Goal: Check status: Check status

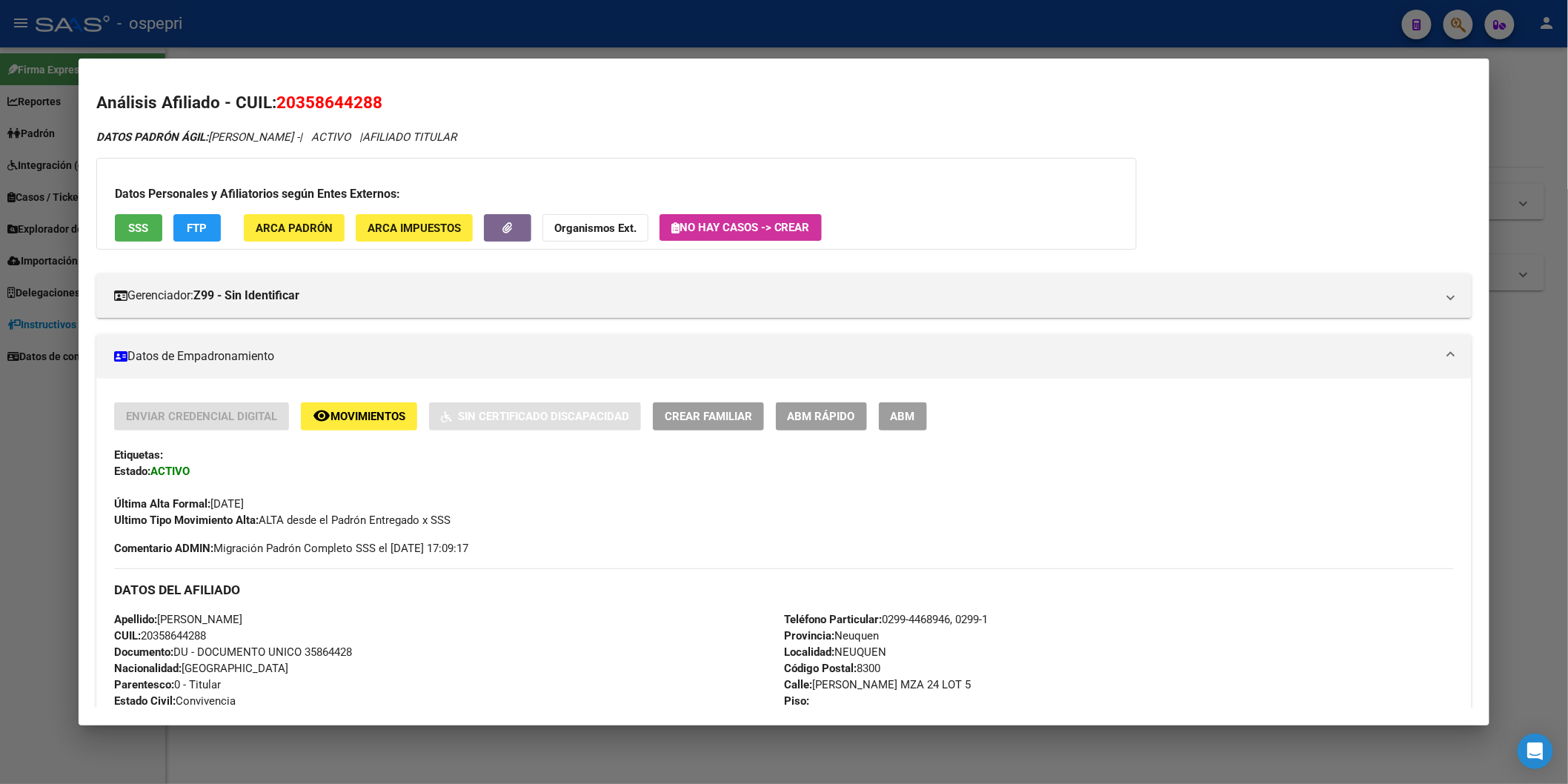
scroll to position [929, 0]
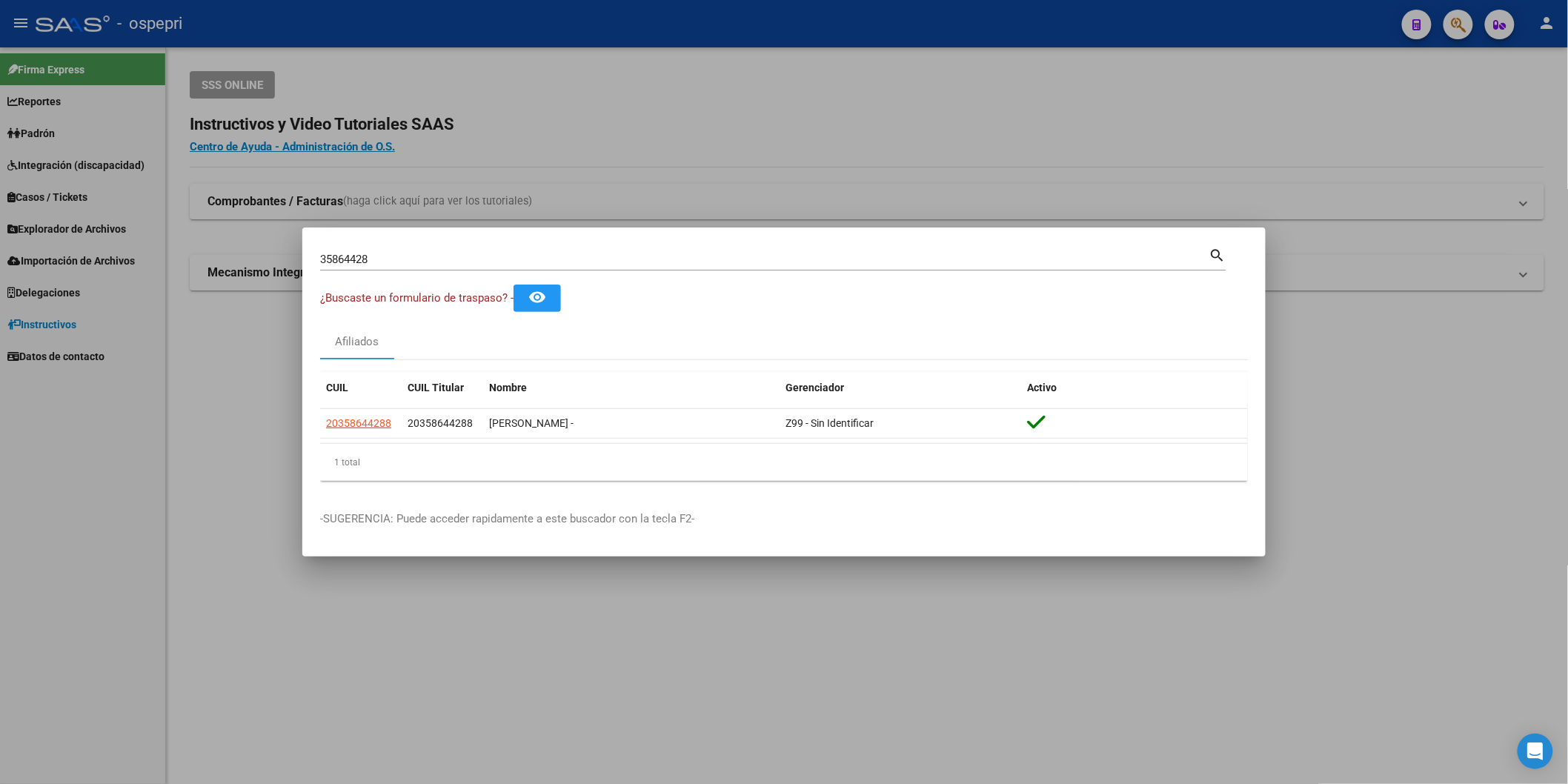
click at [1219, 248] on mat-icon "search" at bounding box center [1218, 254] width 17 height 18
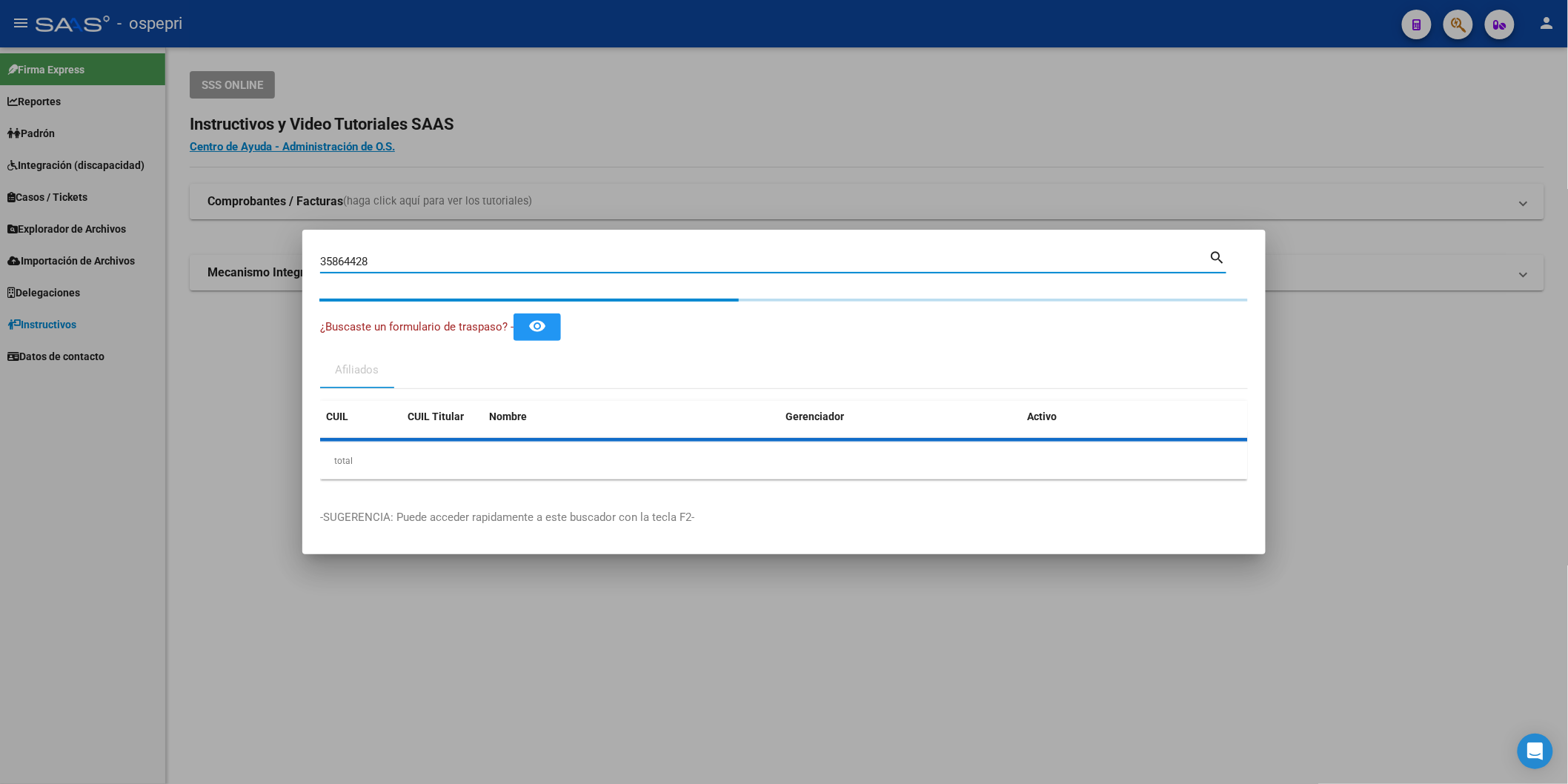
click at [378, 263] on input "35864428" at bounding box center [765, 262] width 889 height 13
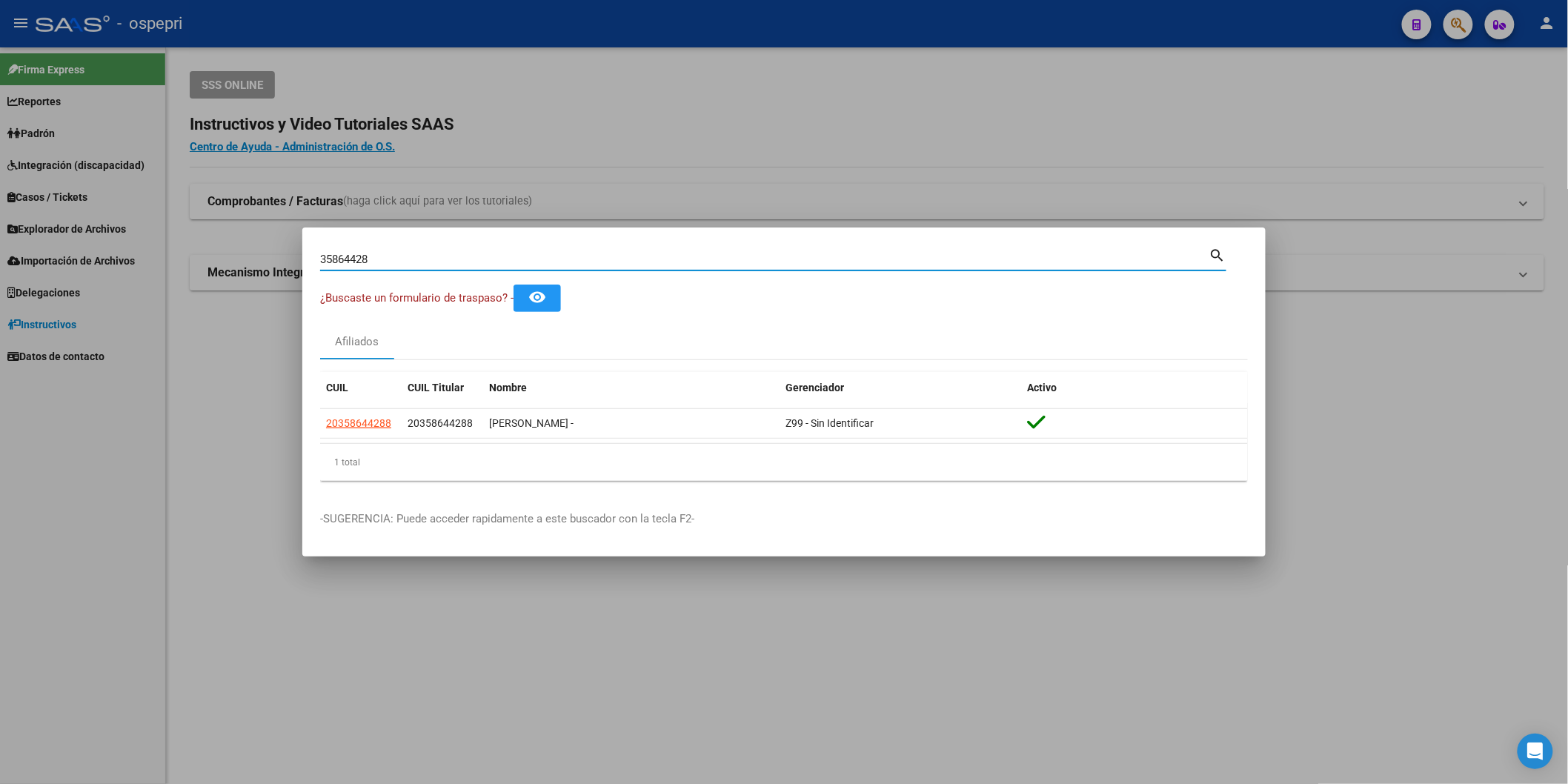
click at [378, 263] on input "35864428" at bounding box center [765, 259] width 889 height 13
paste input "26006682"
type input "26006682"
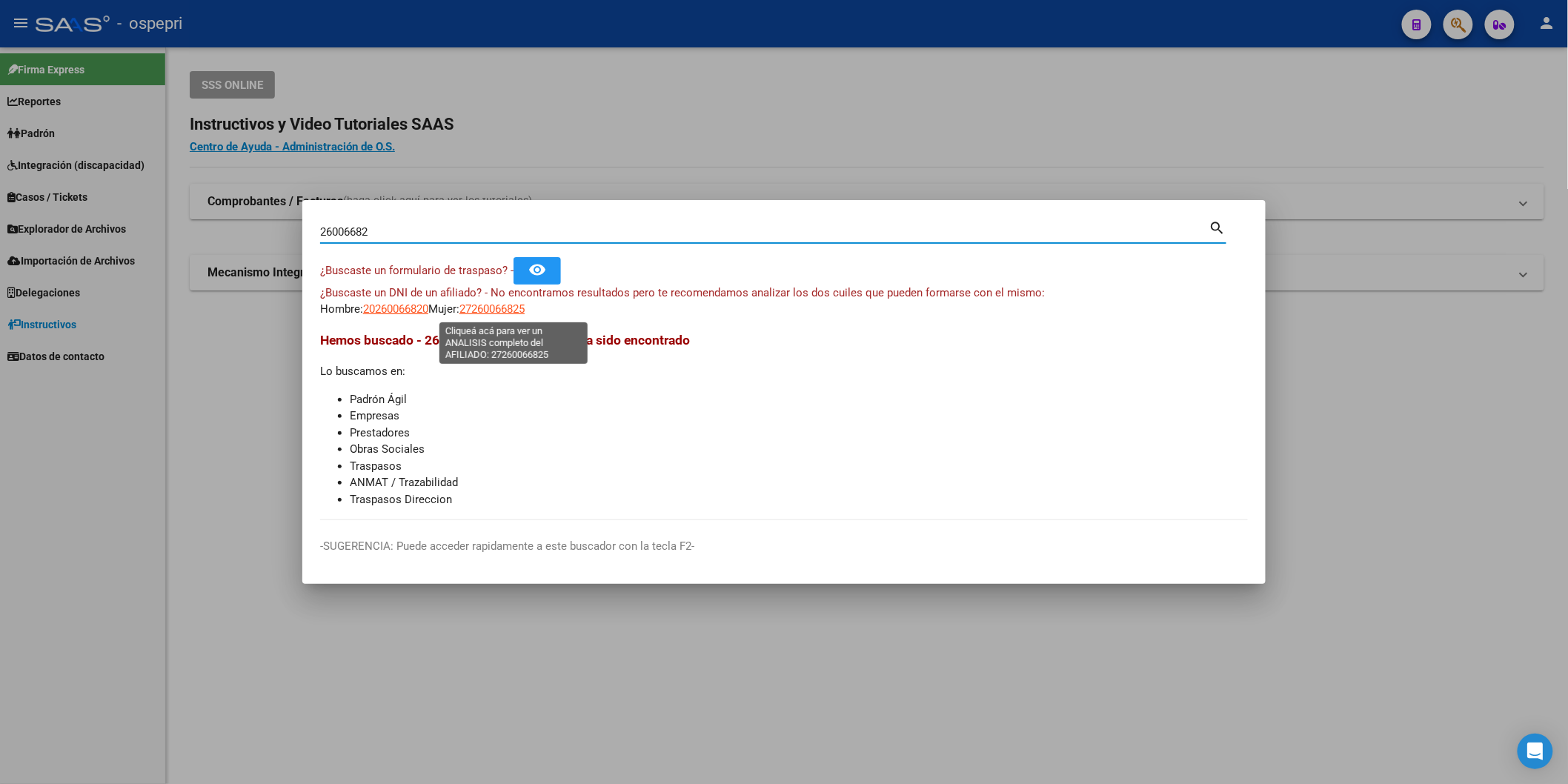
click at [499, 312] on span "27260066825" at bounding box center [491, 309] width 65 height 13
type textarea "27260066825"
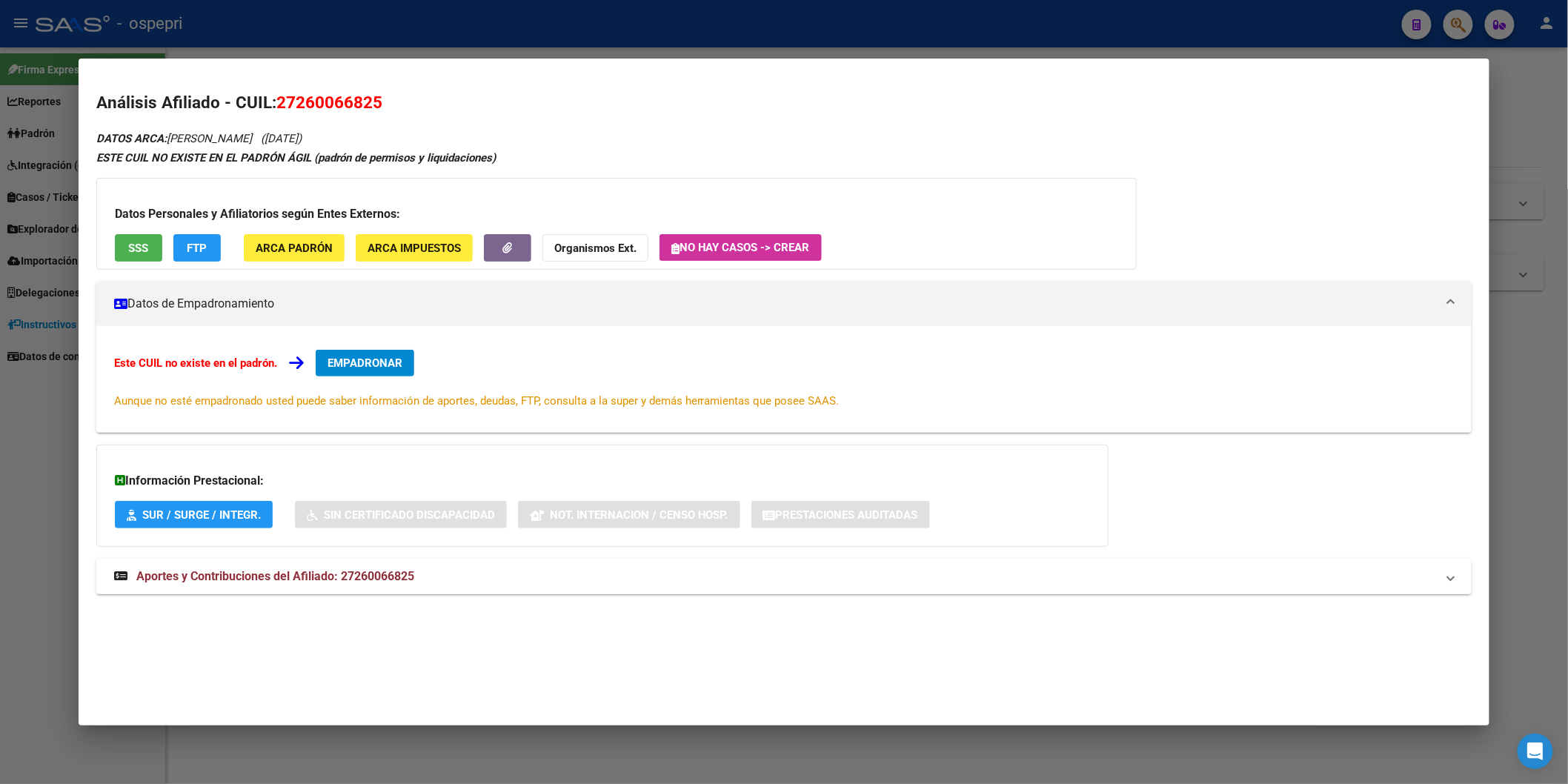
click at [384, 575] on span "Aportes y Contribuciones del Afiliado: 27260066825" at bounding box center [275, 575] width 278 height 14
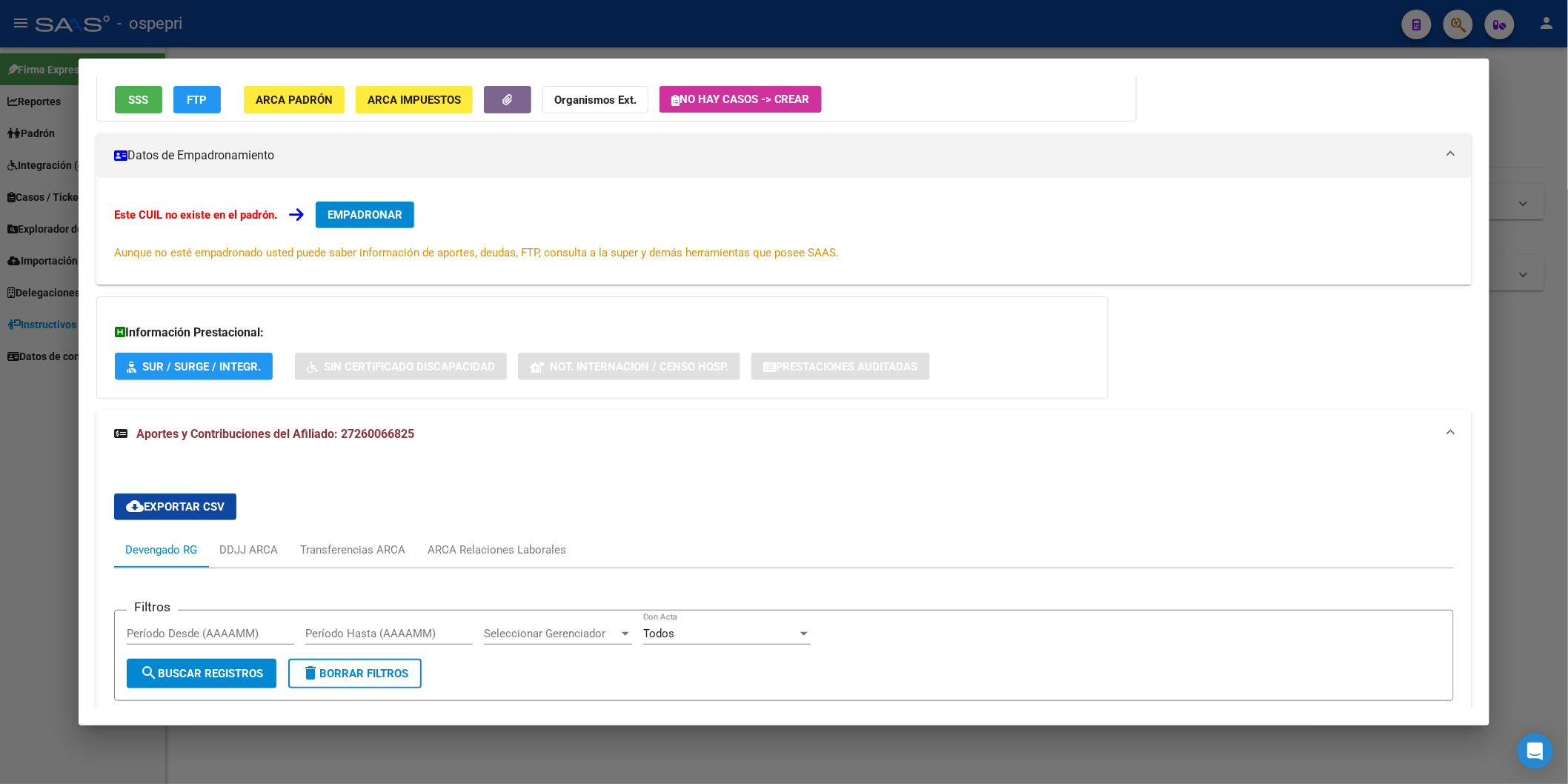
scroll to position [164, 0]
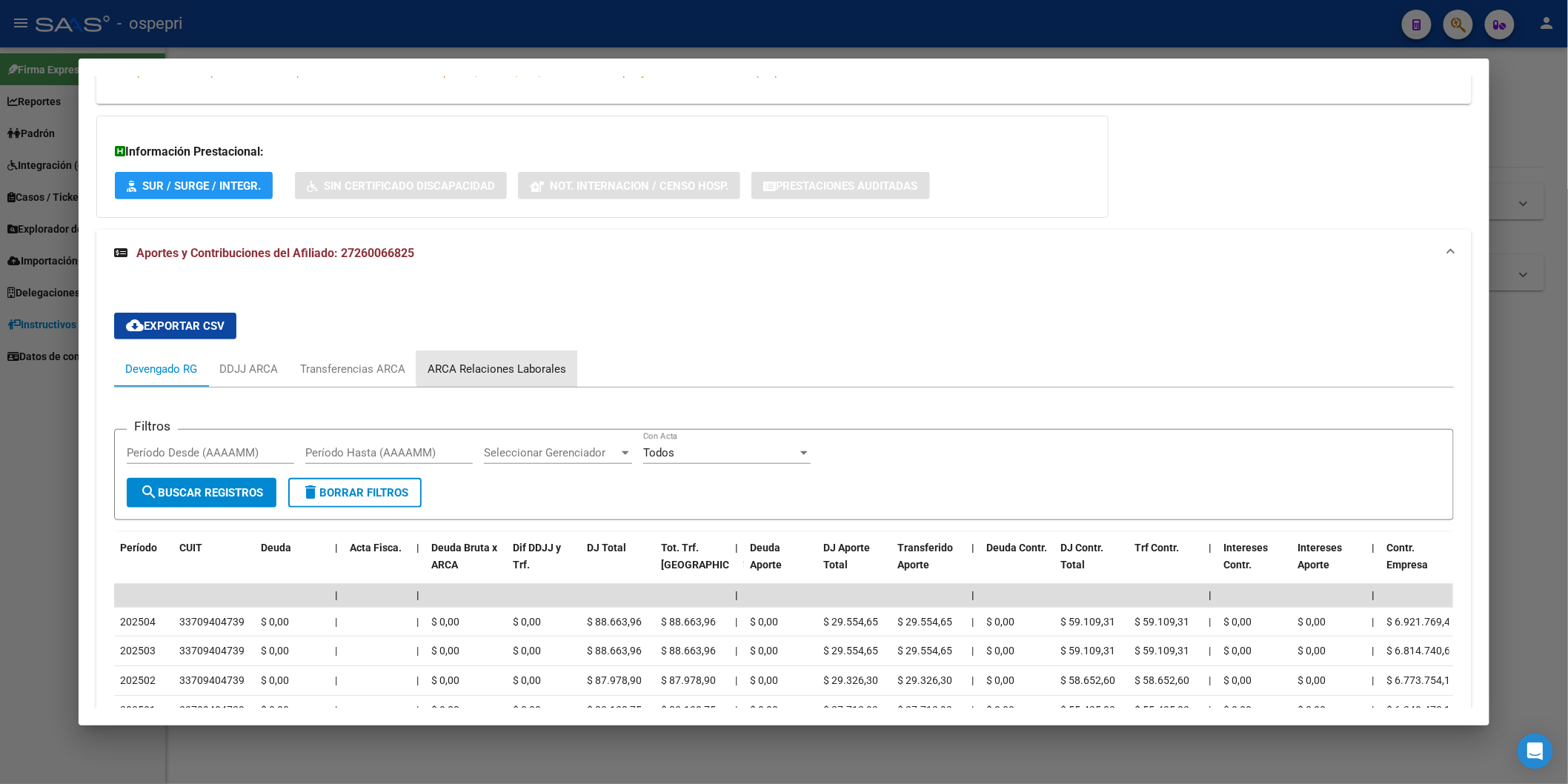
click at [531, 368] on div "ARCA Relaciones Laborales" at bounding box center [497, 369] width 139 height 17
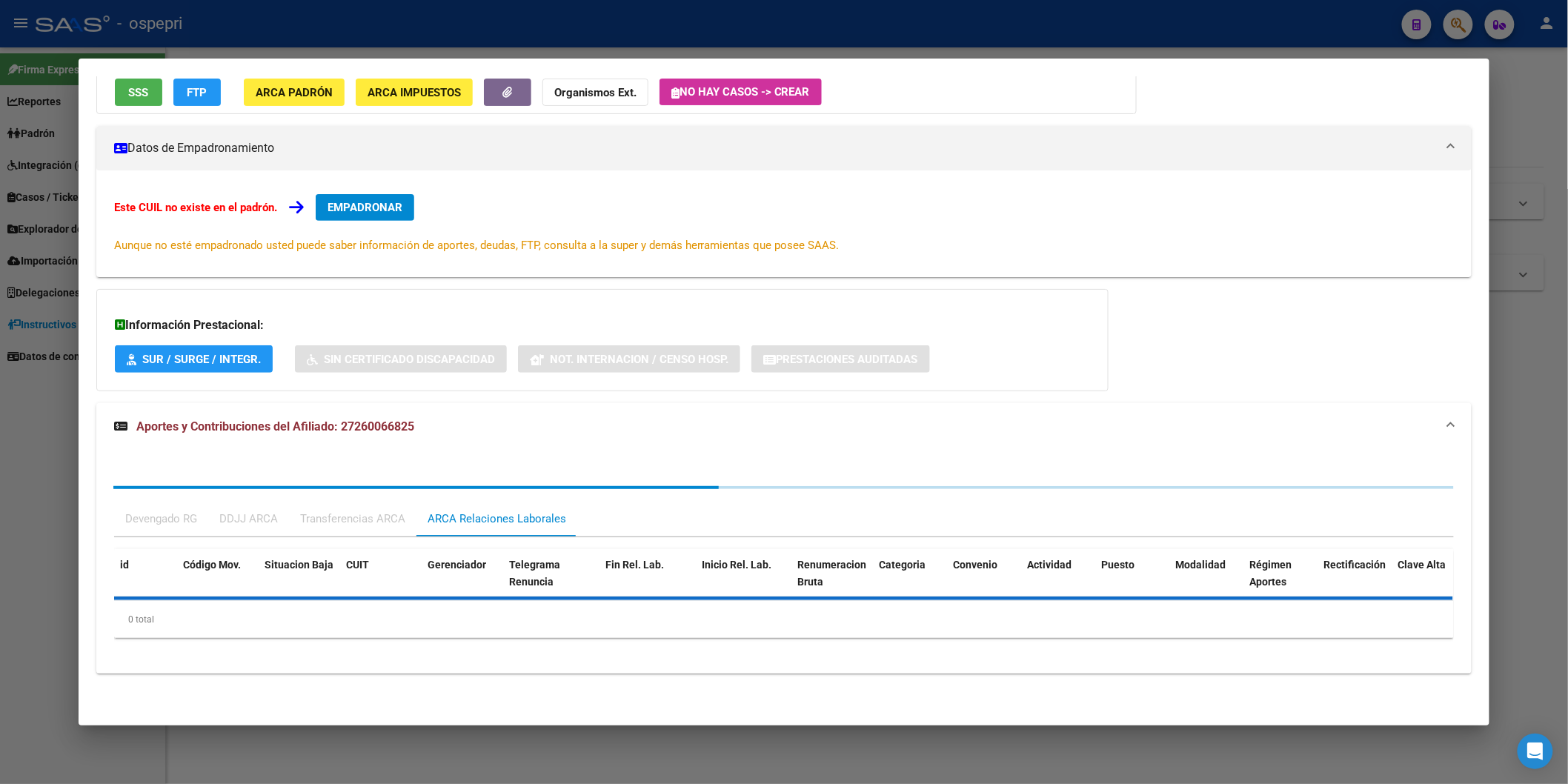
scroll to position [304, 0]
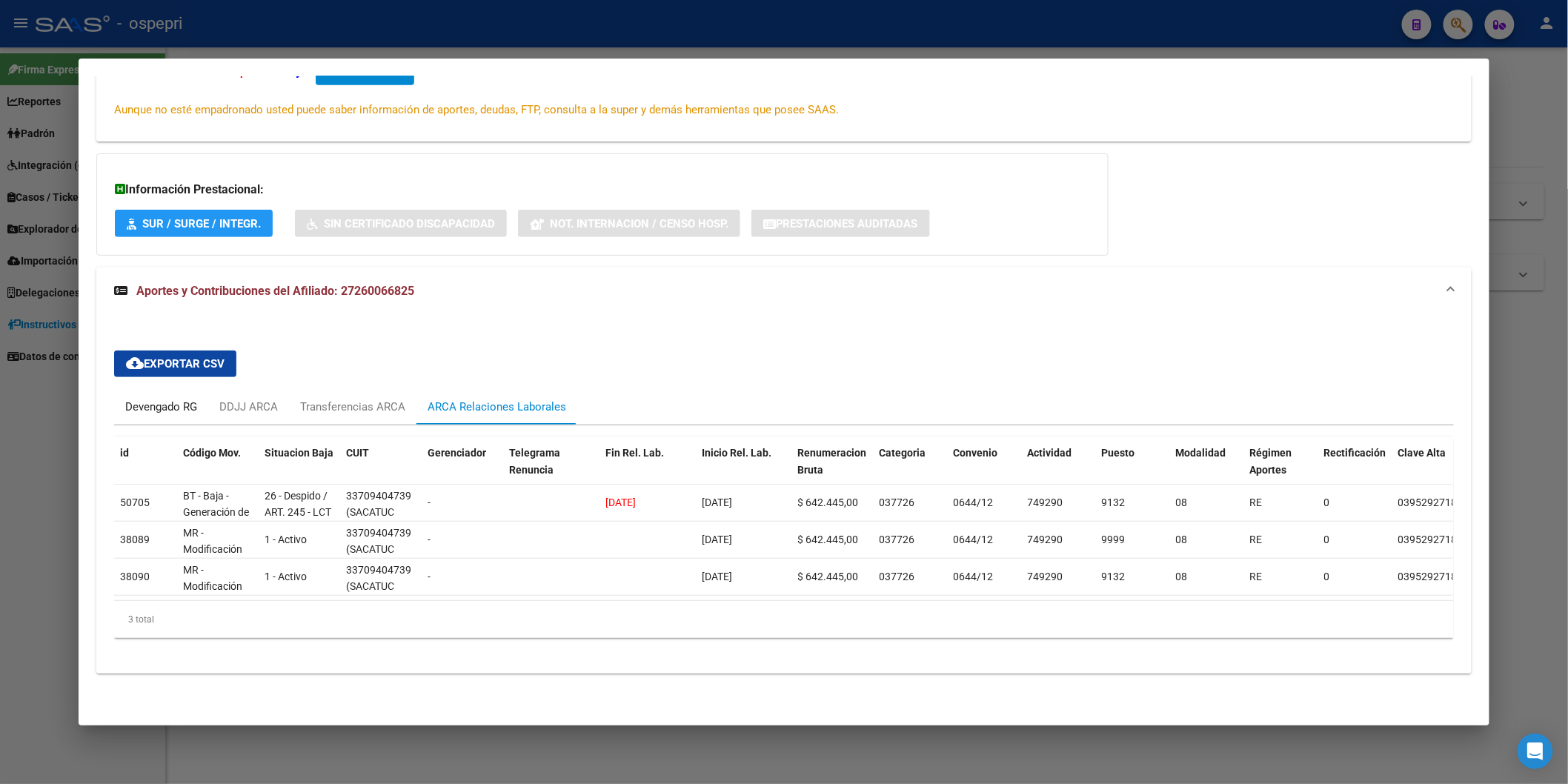
click at [169, 399] on div "Devengado RG" at bounding box center [161, 407] width 72 height 17
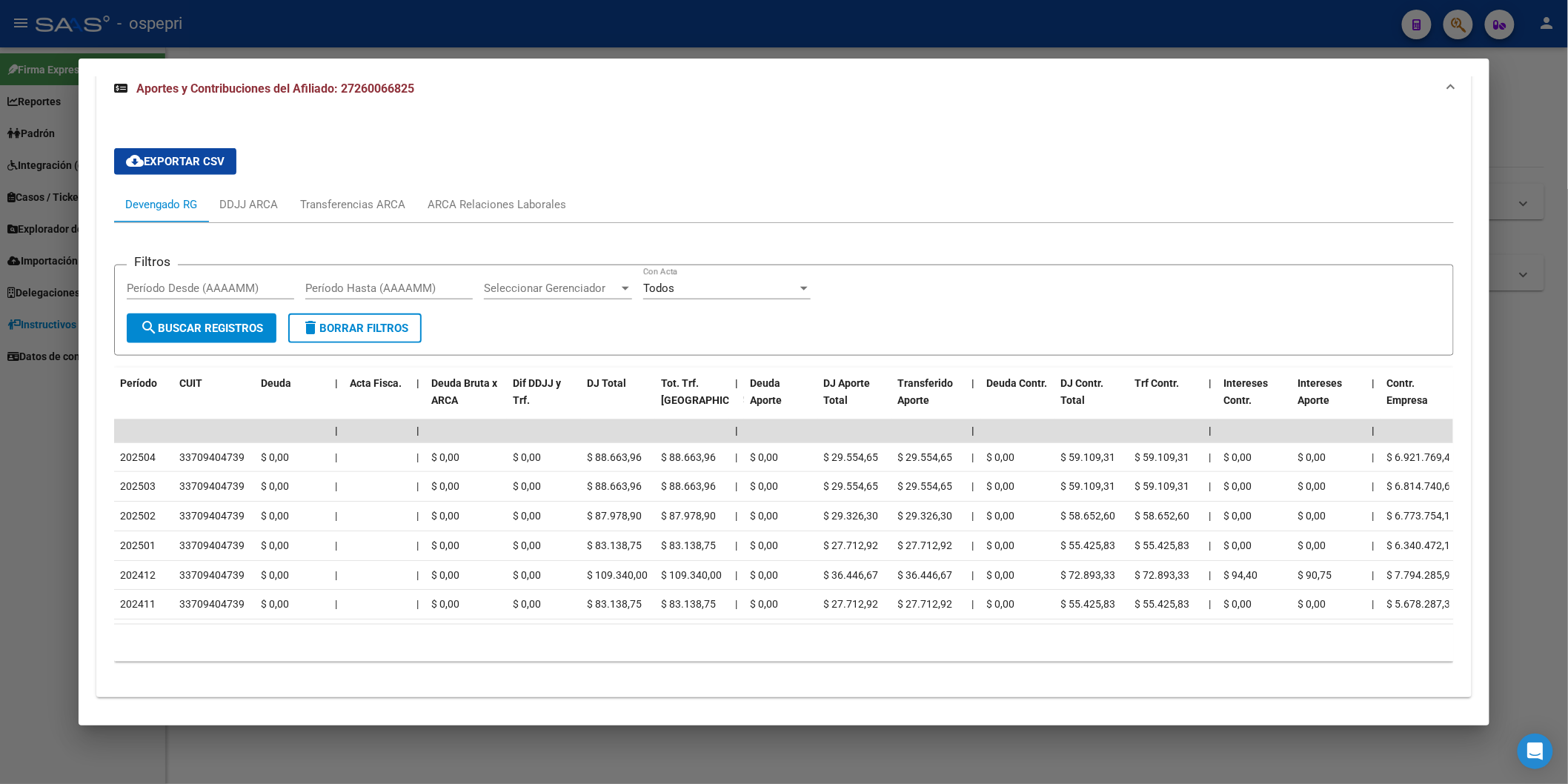
scroll to position [531, 0]
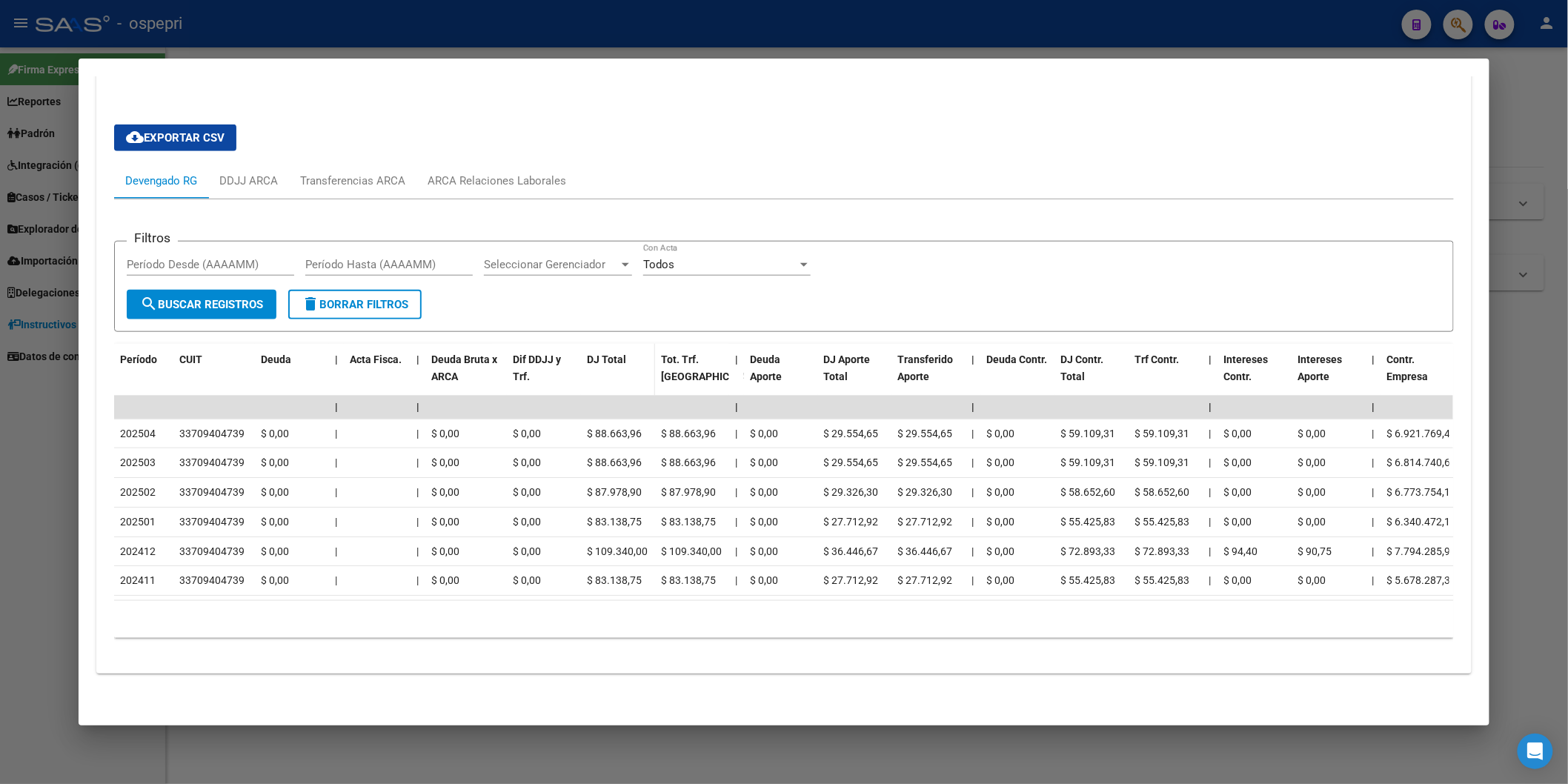
click at [594, 353] on span "DJ Total" at bounding box center [607, 359] width 40 height 12
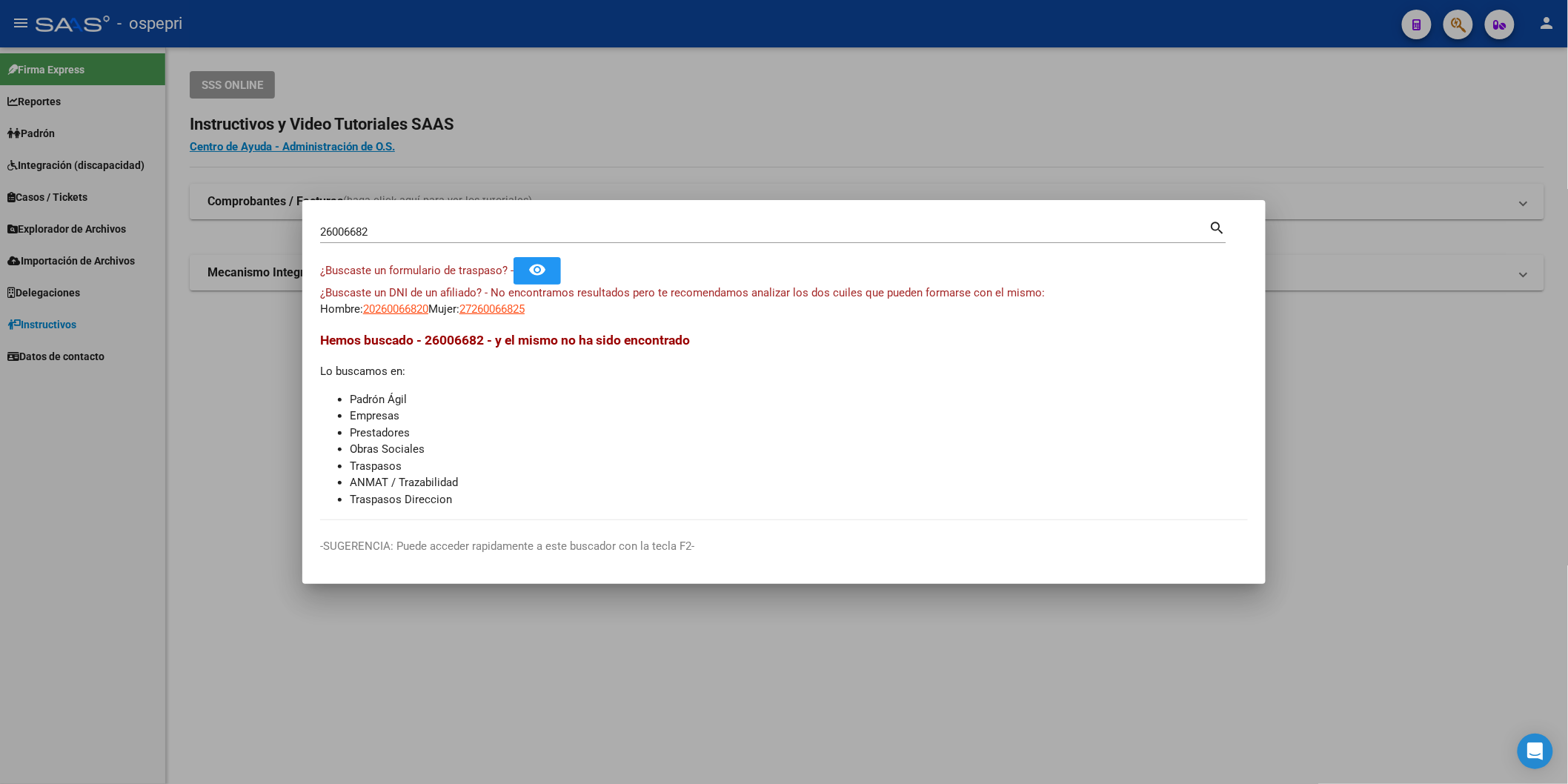
click at [544, 238] on input "26006682" at bounding box center [765, 232] width 889 height 13
paste input "37603143"
type input "37603143"
click at [393, 307] on span "20376031439" at bounding box center [396, 309] width 65 height 13
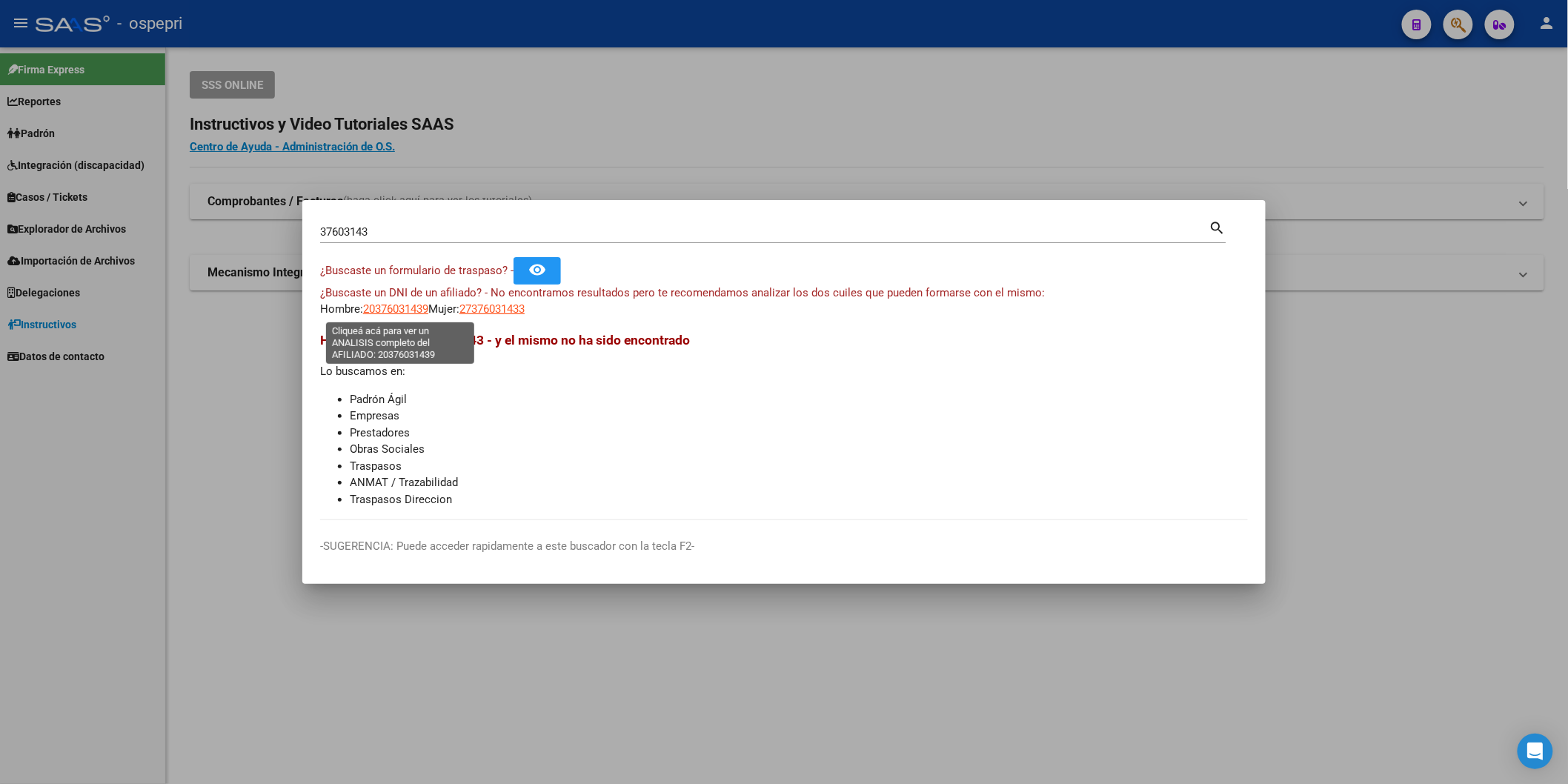
type textarea "20376031439"
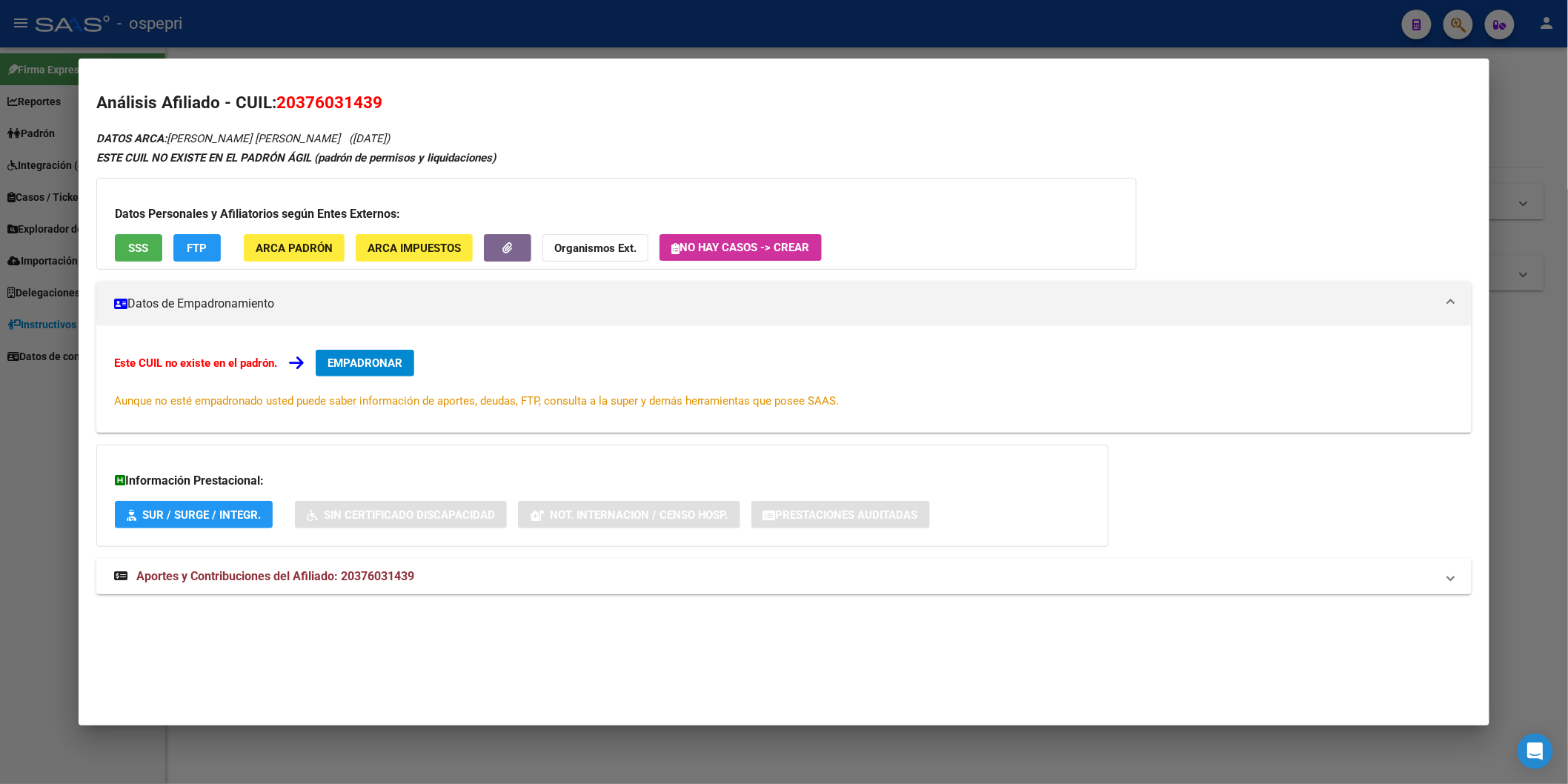
click at [375, 569] on span "Aportes y Contribuciones del Afiliado: 20376031439" at bounding box center [275, 575] width 278 height 14
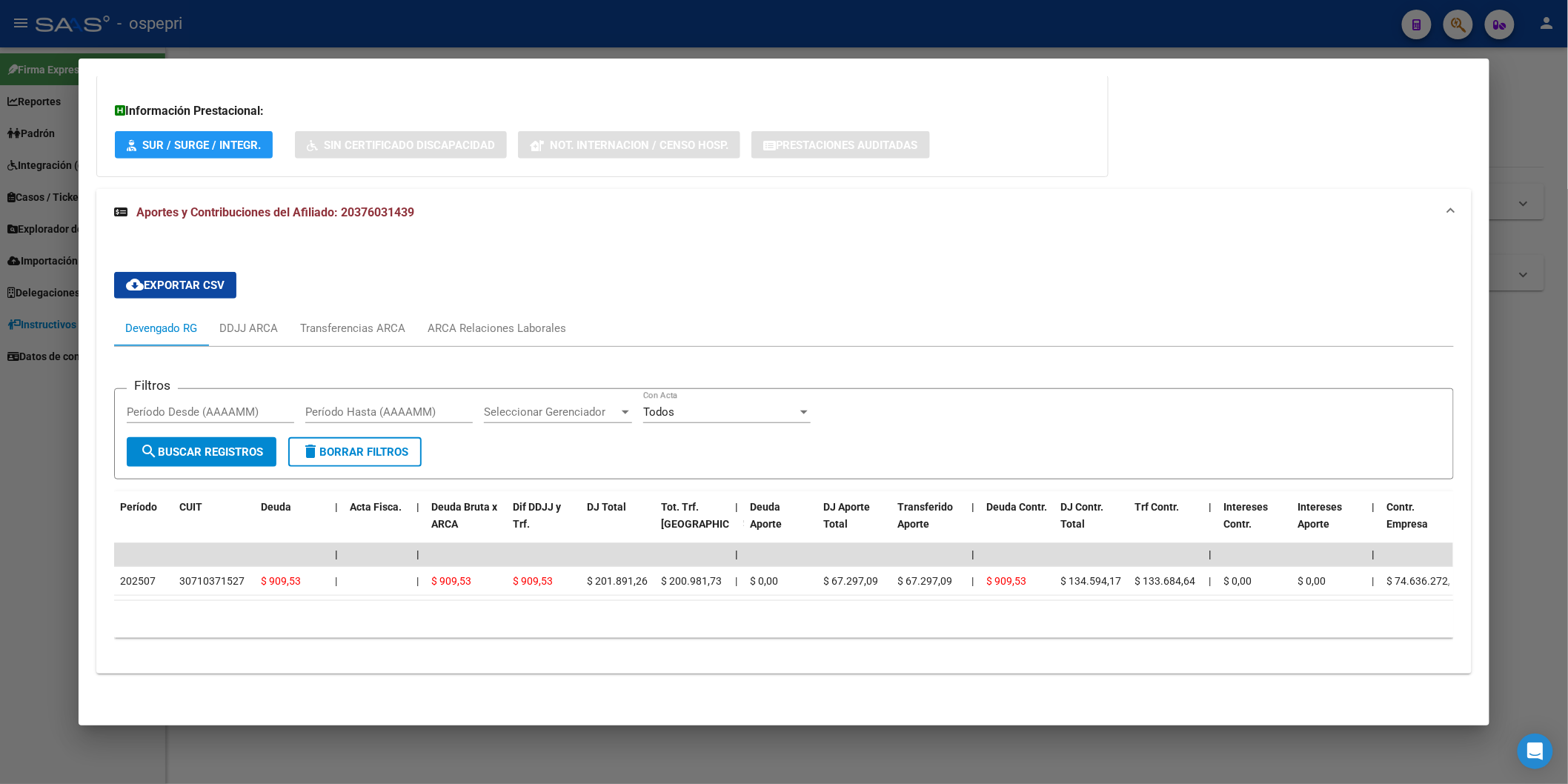
scroll to position [381, 0]
